Goal: Browse casually: Explore the website without a specific task or goal

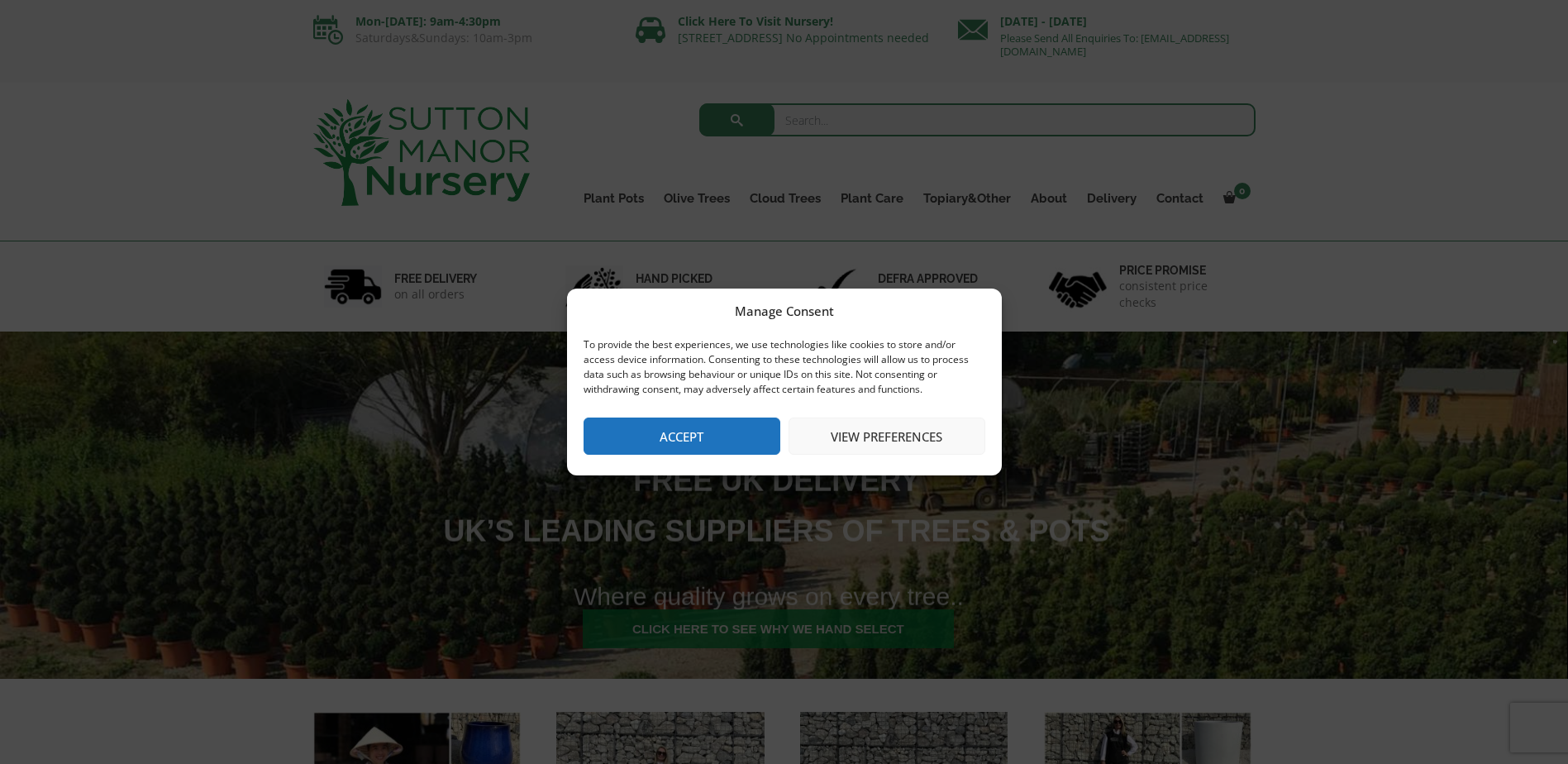
click at [688, 437] on button "Accept" at bounding box center [682, 436] width 197 height 37
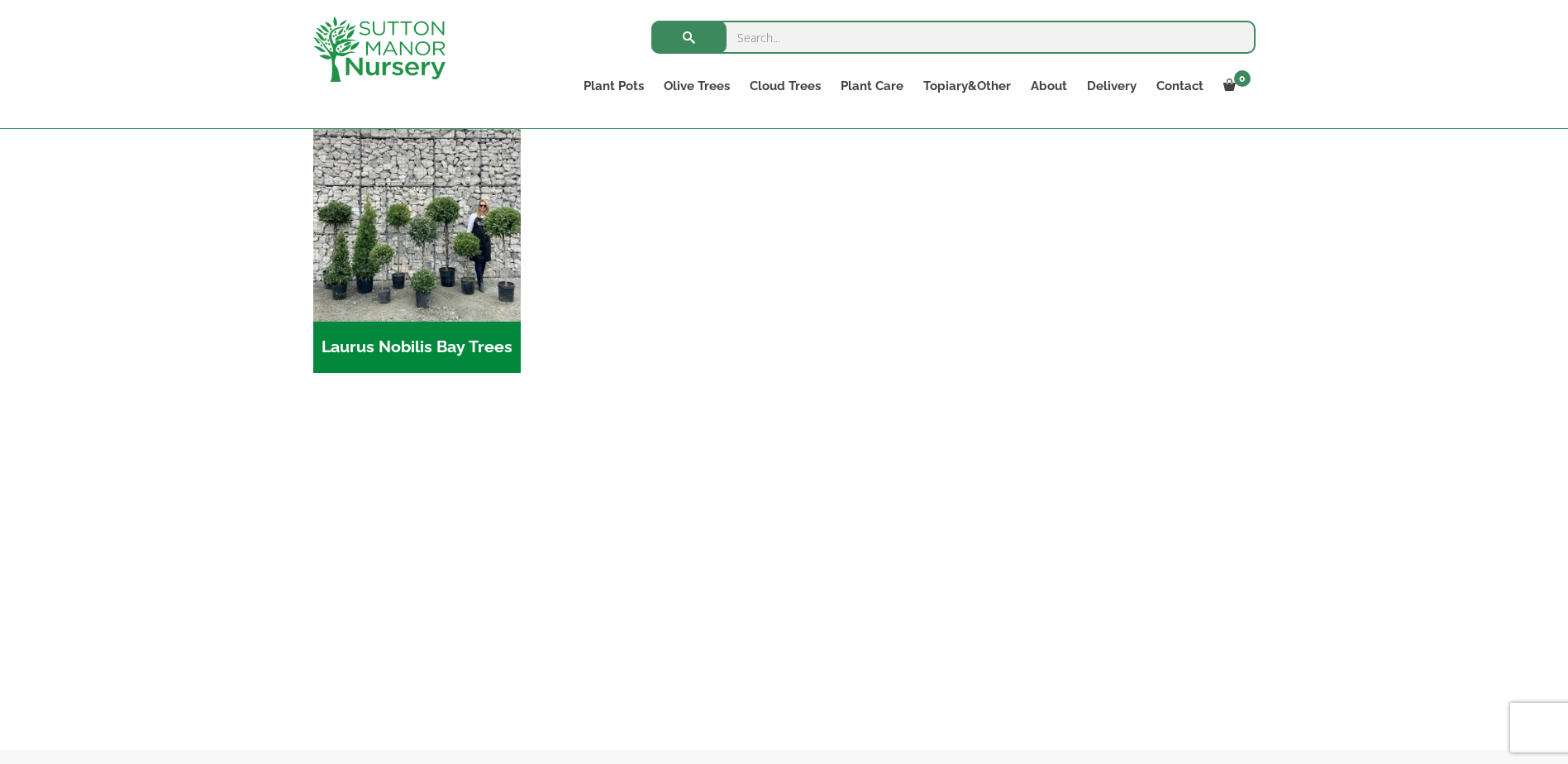
scroll to position [1736, 0]
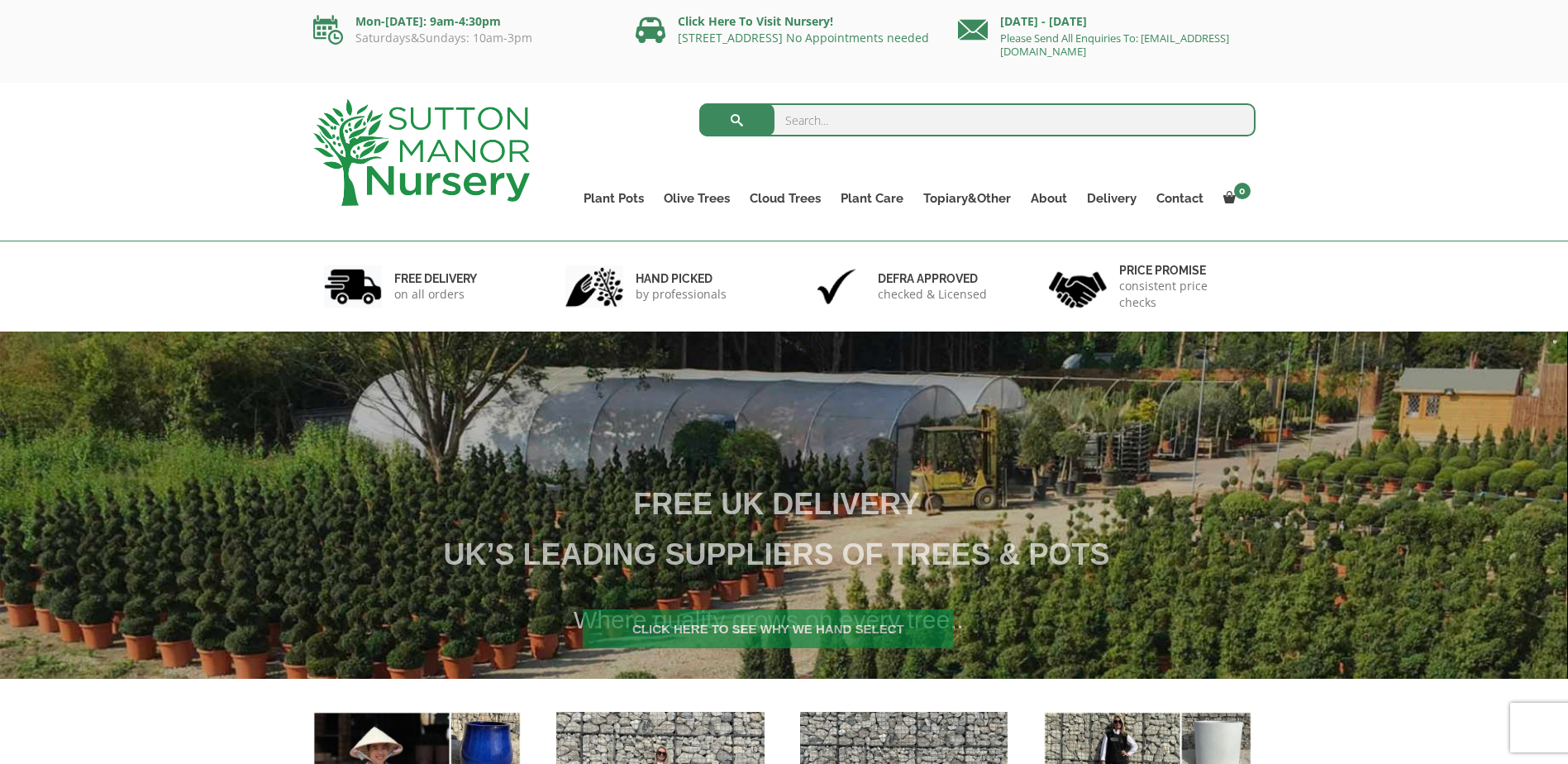
scroll to position [248, 0]
